Goal: Find specific page/section: Find specific page/section

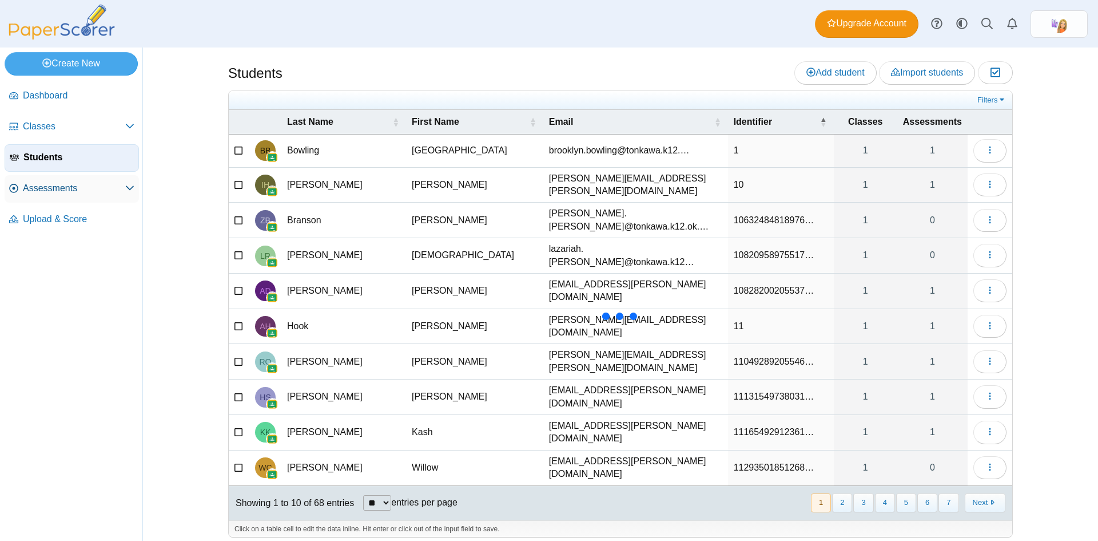
click at [55, 185] on span "Assessments" at bounding box center [74, 188] width 102 height 13
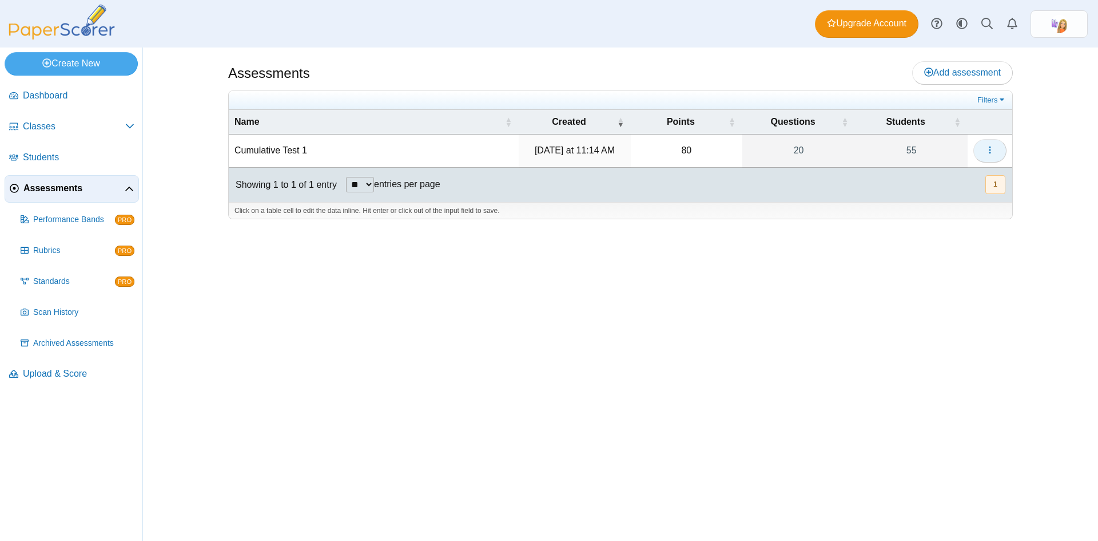
click at [991, 148] on icon "button" at bounding box center [990, 149] width 9 height 9
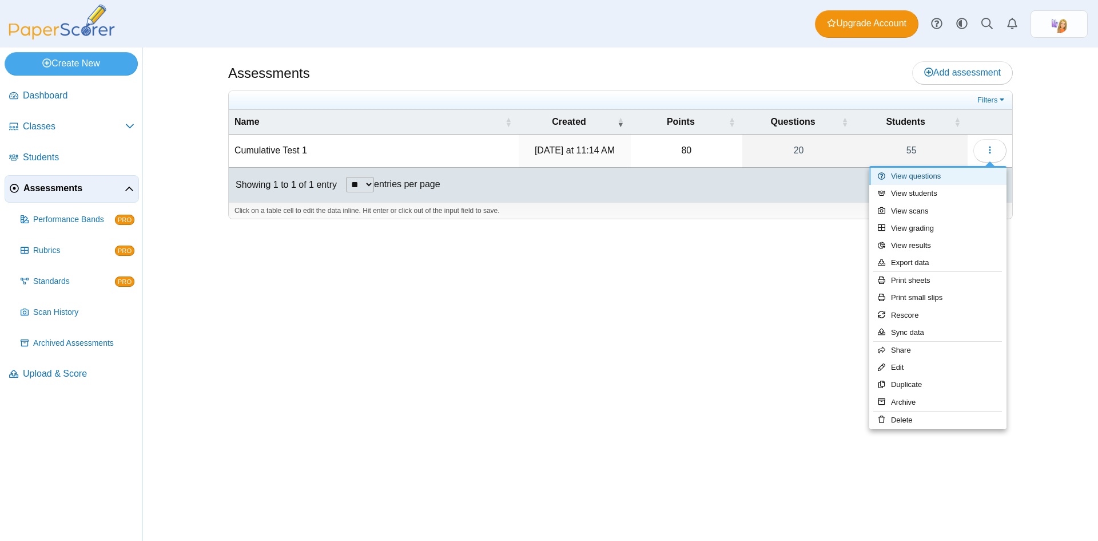
click at [936, 178] on link "View questions" at bounding box center [937, 176] width 137 height 17
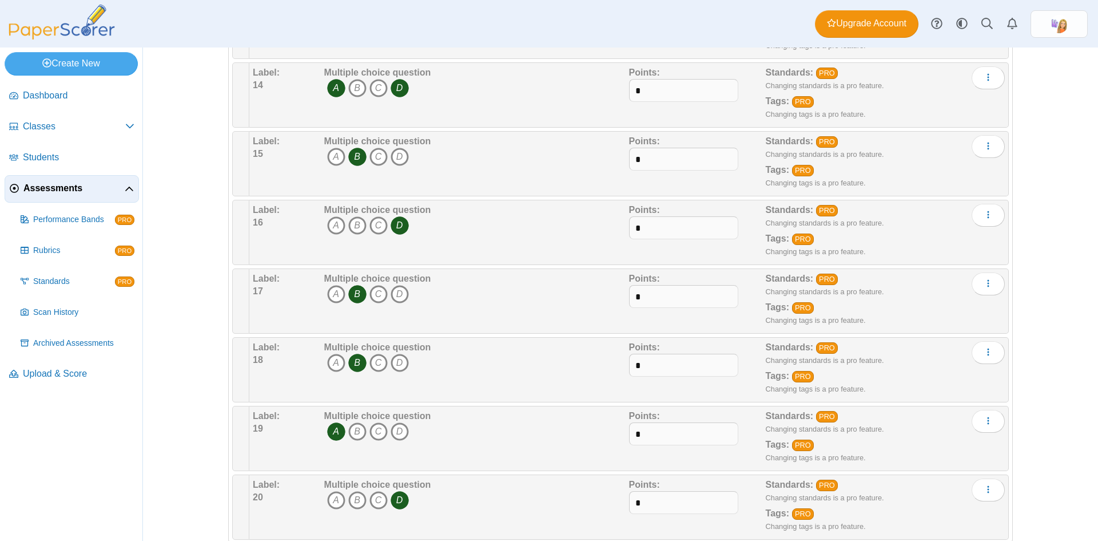
scroll to position [1080, 0]
